Goal: Information Seeking & Learning: Learn about a topic

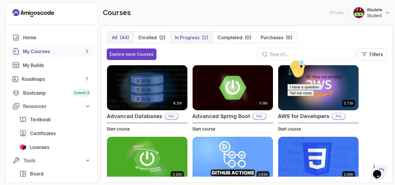
drag, startPoint x: 156, startPoint y: 39, endPoint x: 192, endPoint y: 36, distance: 36.0
click at [156, 39] on p "Enrolled" at bounding box center [147, 37] width 18 height 7
click at [192, 35] on p "In Progress" at bounding box center [187, 37] width 25 height 7
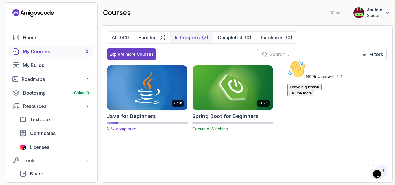
click at [147, 92] on img at bounding box center [147, 87] width 84 height 47
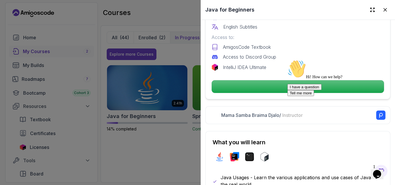
scroll to position [202, 0]
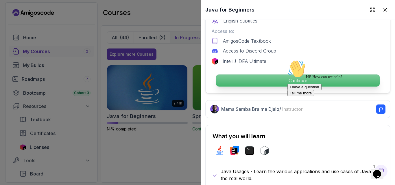
click at [280, 79] on p "Continue" at bounding box center [298, 81] width 164 height 12
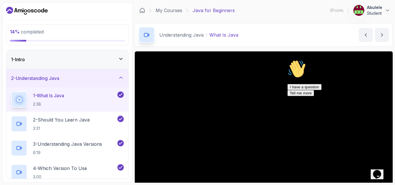
click at [120, 59] on icon at bounding box center [120, 58] width 3 height 1
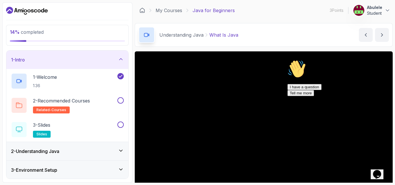
click at [120, 59] on icon at bounding box center [121, 59] width 6 height 6
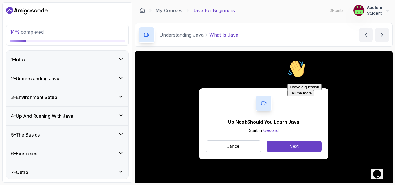
click at [303, 96] on div "I have a question Tell me more" at bounding box center [339, 90] width 104 height 12
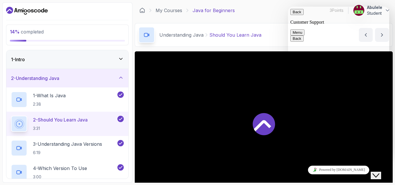
click at [379, 174] on icon "Close Chat This icon closes the chat window." at bounding box center [375, 175] width 7 height 7
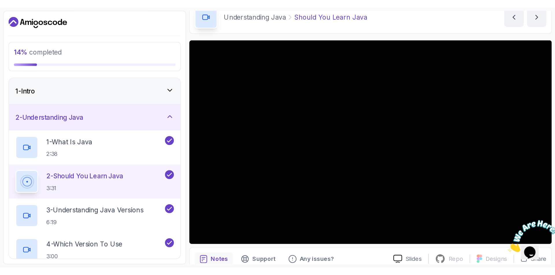
scroll to position [29, 0]
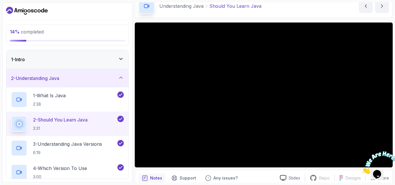
click at [129, 95] on div "14 % completed 1 - Intro 2 - Understanding Java 1 - What Is Java 2:38 2 - Shoul…" at bounding box center [67, 92] width 130 height 181
click at [121, 77] on icon at bounding box center [120, 77] width 3 height 1
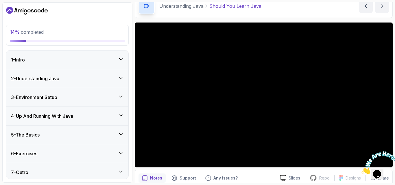
click at [120, 97] on icon at bounding box center [120, 96] width 3 height 1
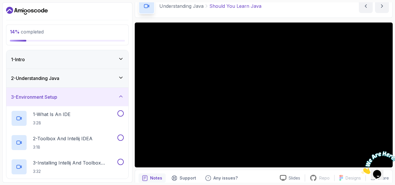
click at [120, 97] on icon at bounding box center [121, 97] width 6 height 6
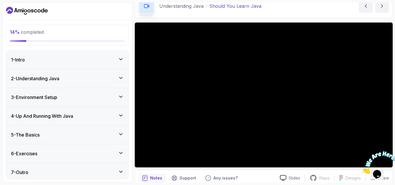
click at [122, 78] on icon at bounding box center [121, 78] width 6 height 6
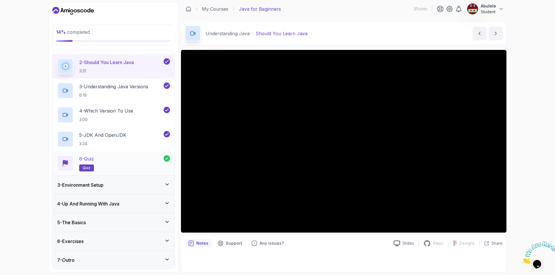
scroll to position [58, 0]
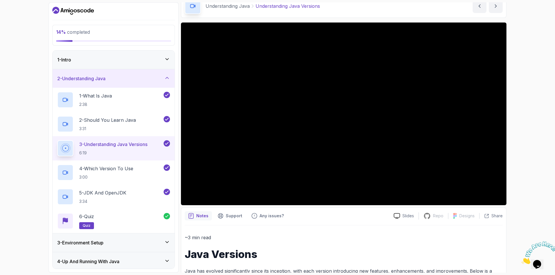
click at [166, 77] on icon at bounding box center [167, 78] width 6 height 6
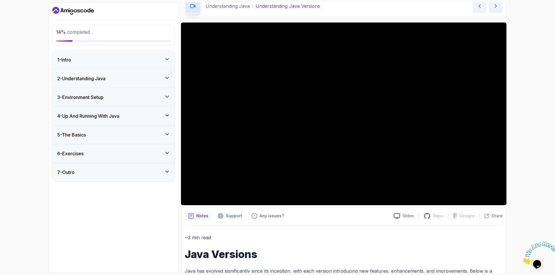
click at [166, 77] on icon at bounding box center [167, 78] width 6 height 6
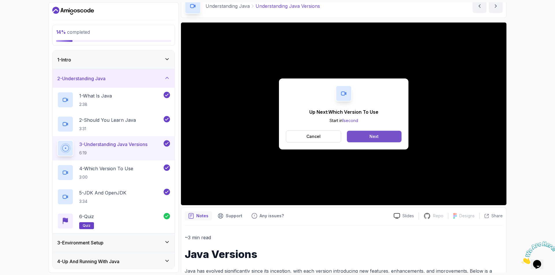
click at [369, 138] on button "Next" at bounding box center [374, 137] width 55 height 12
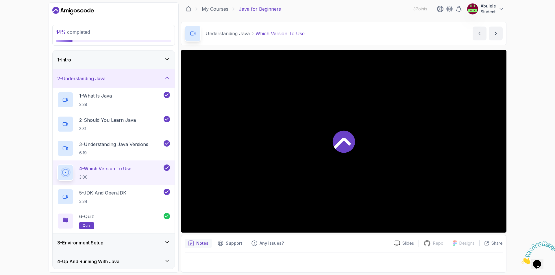
scroll to position [1, 0]
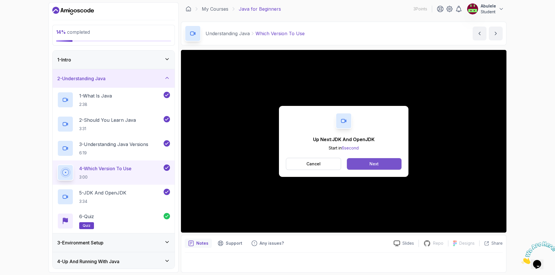
click at [376, 165] on div "Next" at bounding box center [373, 164] width 9 height 6
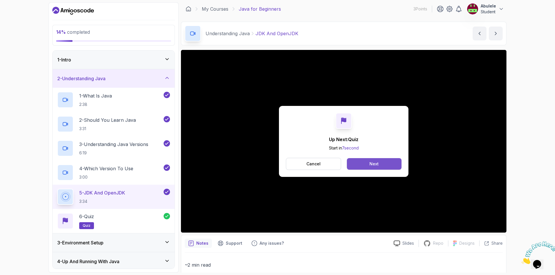
click at [368, 164] on button "Next" at bounding box center [374, 164] width 55 height 12
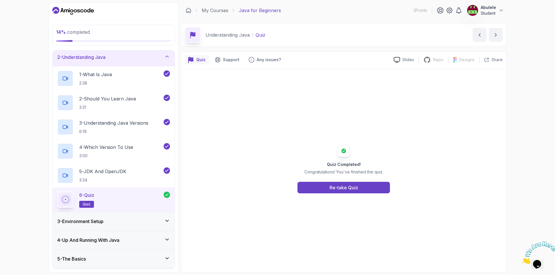
scroll to position [58, 0]
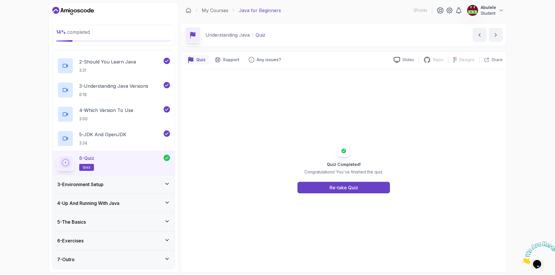
click at [126, 184] on div "3 - Environment Setup" at bounding box center [113, 184] width 113 height 7
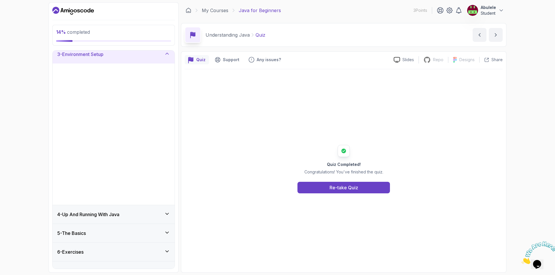
scroll to position [0, 0]
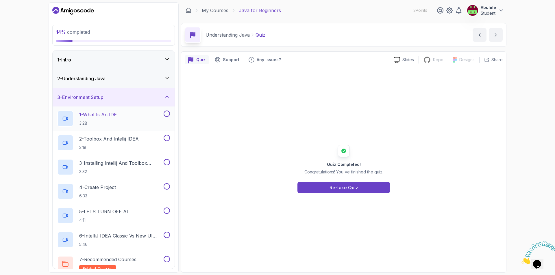
click at [125, 116] on div "1 - What Is An IDE 3:28" at bounding box center [109, 119] width 105 height 16
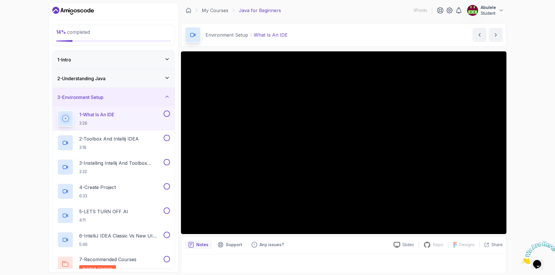
click at [57, 111] on button "1 - What Is An IDE 3:28" at bounding box center [113, 119] width 113 height 16
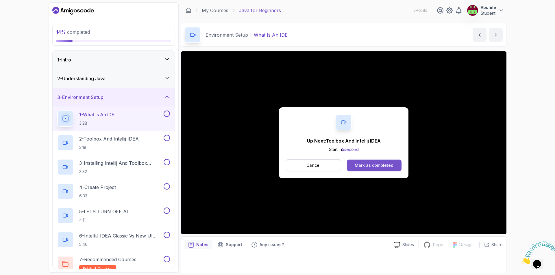
click at [381, 167] on div "Mark as completed" at bounding box center [374, 166] width 39 height 6
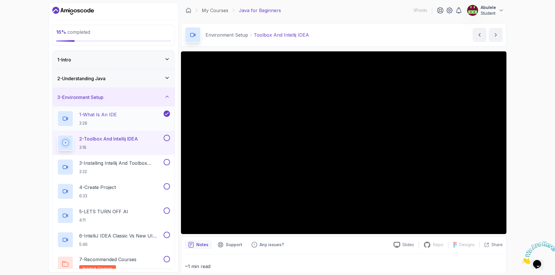
click at [112, 112] on p "1 - What Is An IDE" at bounding box center [98, 114] width 38 height 7
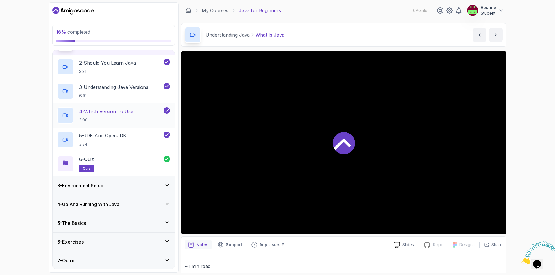
scroll to position [58, 0]
click at [166, 183] on icon at bounding box center [167, 184] width 6 height 6
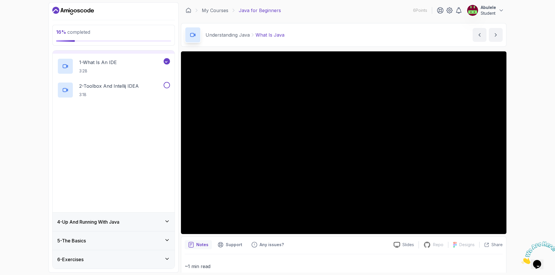
scroll to position [0, 0]
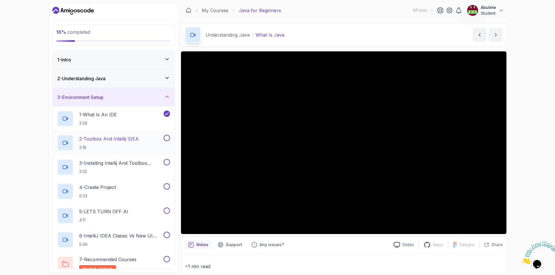
click at [117, 140] on p "2 - Toolbox And Intellij IDEA" at bounding box center [109, 139] width 60 height 7
click at [226, 247] on p "Support" at bounding box center [234, 245] width 16 height 6
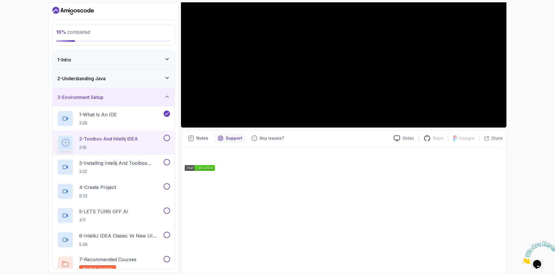
click at [268, 140] on p "Any issues?" at bounding box center [271, 139] width 24 height 6
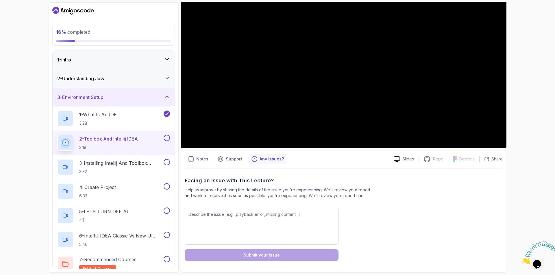
scroll to position [86, 0]
click at [252, 220] on textarea at bounding box center [262, 226] width 154 height 37
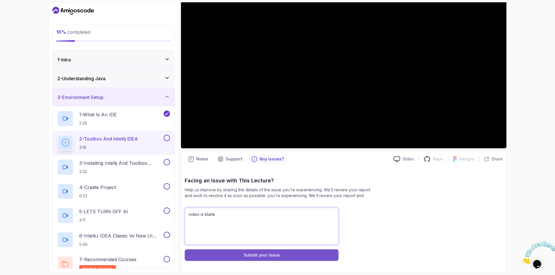
type textarea "video is blank"
click at [267, 254] on div "Submit your Issue" at bounding box center [262, 256] width 36 height 6
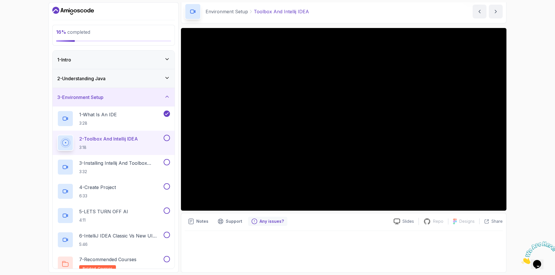
scroll to position [23, 0]
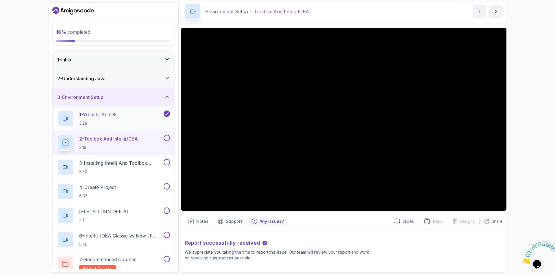
click at [111, 115] on p "1 - What Is An IDE" at bounding box center [98, 114] width 38 height 7
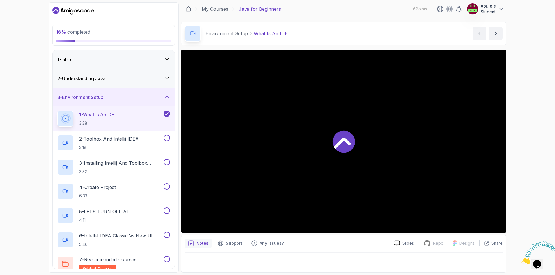
scroll to position [1, 0]
click at [129, 79] on div "2 - Understanding Java" at bounding box center [113, 78] width 113 height 7
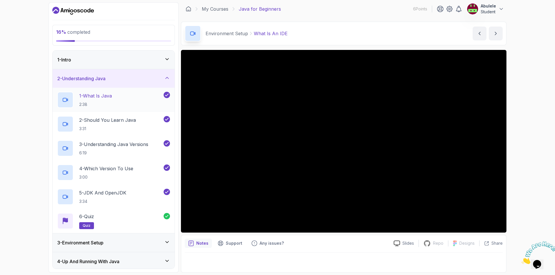
click at [125, 99] on div "1 - What Is Java 2:38" at bounding box center [109, 100] width 105 height 16
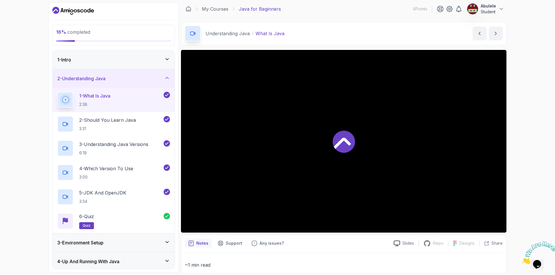
scroll to position [23, 0]
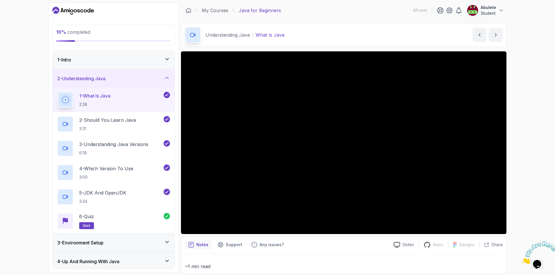
click at [168, 242] on icon at bounding box center [167, 243] width 6 height 6
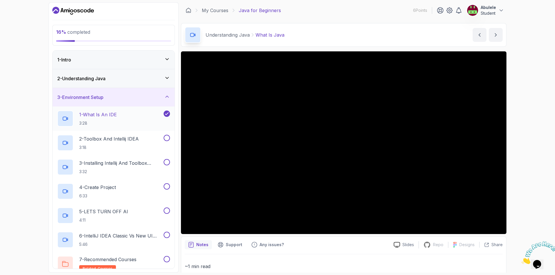
click at [67, 118] on icon at bounding box center [66, 119] width 1 height 2
click at [66, 143] on icon at bounding box center [65, 143] width 6 height 6
